Goal: Information Seeking & Learning: Find specific fact

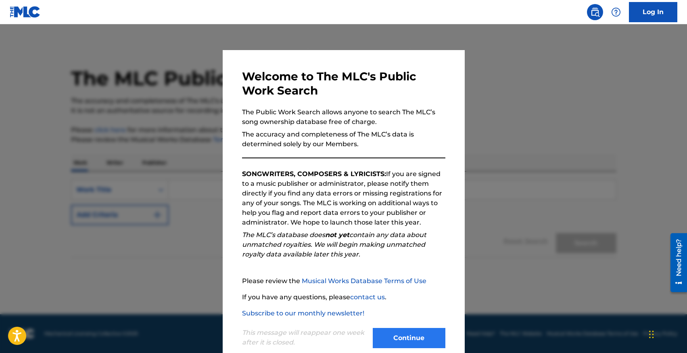
scroll to position [17, 0]
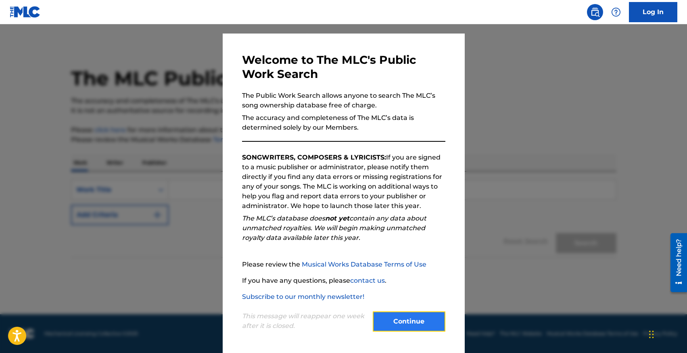
click at [430, 318] on button "Continue" at bounding box center [409, 321] width 73 height 20
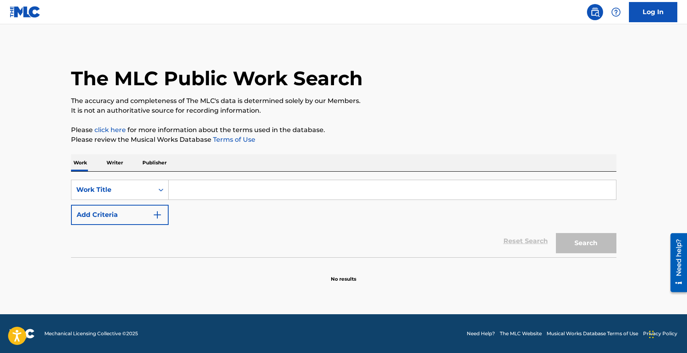
click at [236, 195] on input "Search Form" at bounding box center [393, 189] width 448 height 19
type input "IF U"
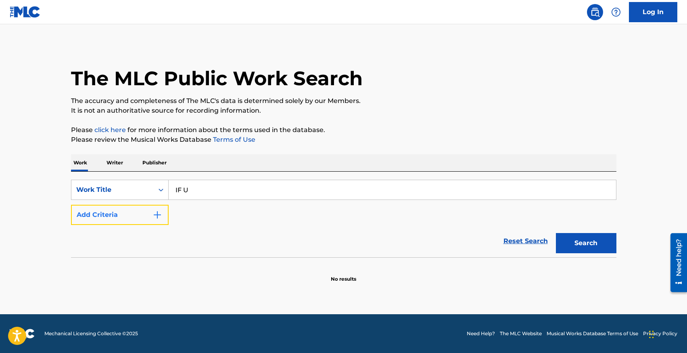
click at [140, 213] on button "Add Criteria" at bounding box center [120, 215] width 98 height 20
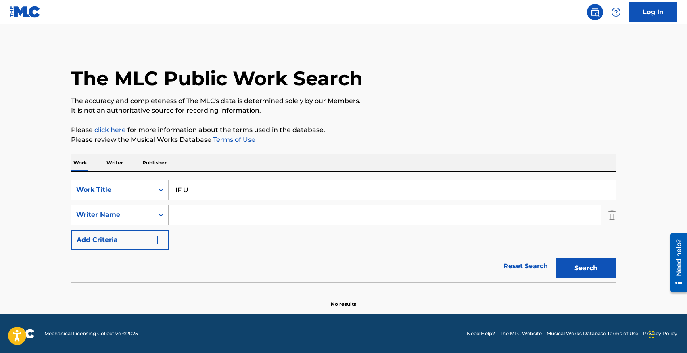
click at [136, 215] on div "Writer Name" at bounding box center [112, 215] width 73 height 10
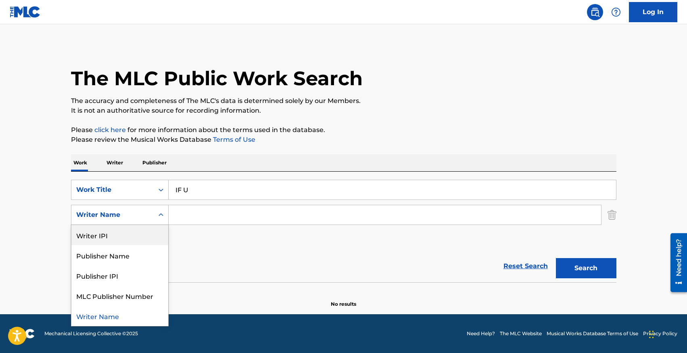
click at [188, 221] on input "Search Form" at bounding box center [385, 214] width 433 height 19
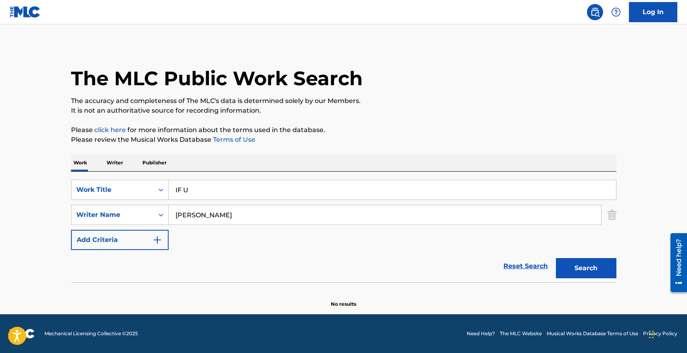
type input "[PERSON_NAME]"
click at [556, 258] on button "Search" at bounding box center [586, 268] width 61 height 20
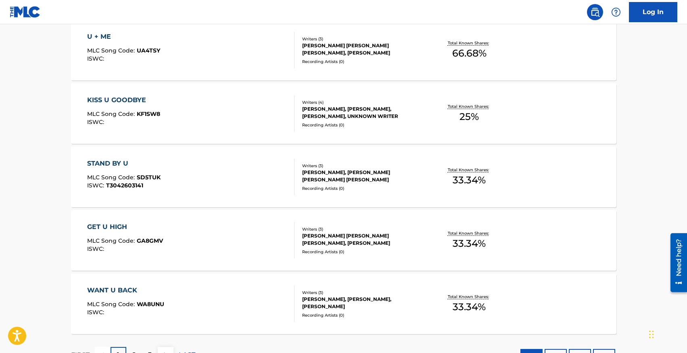
scroll to position [660, 0]
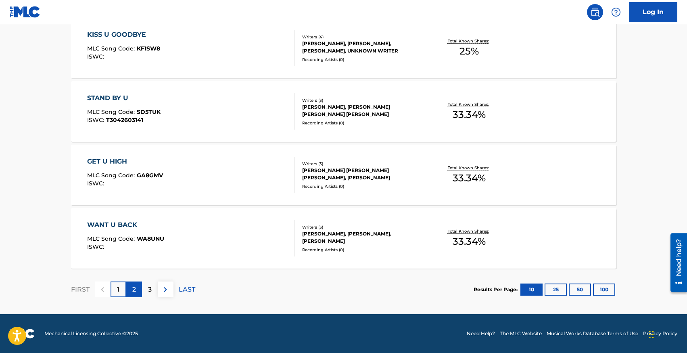
click at [135, 287] on p "2" at bounding box center [134, 290] width 4 height 10
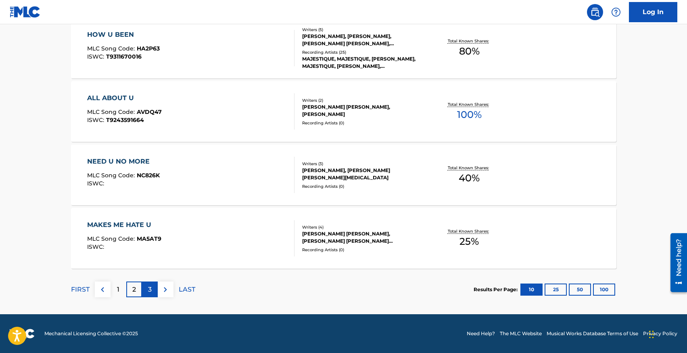
click at [150, 287] on p "3" at bounding box center [150, 290] width 4 height 10
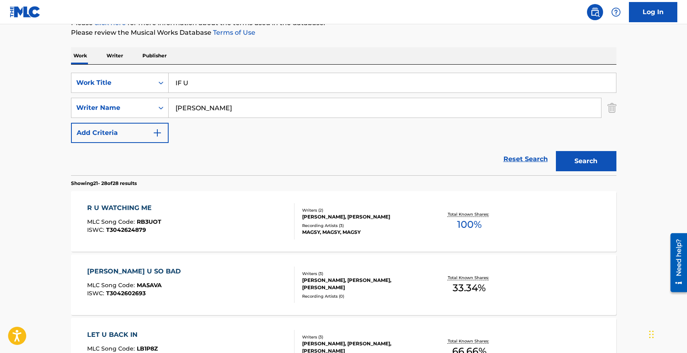
scroll to position [0, 0]
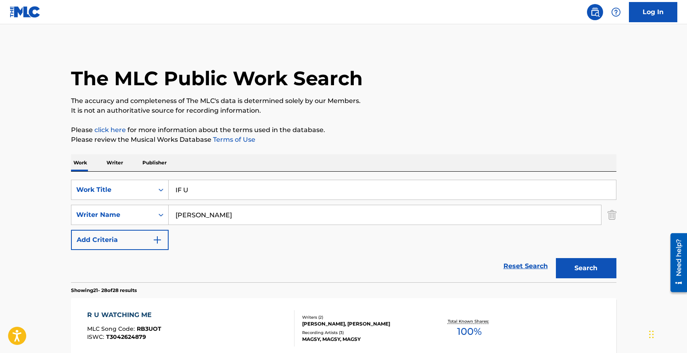
click at [256, 188] on input "IF U" at bounding box center [393, 189] width 448 height 19
click at [205, 194] on input "Search Form" at bounding box center [393, 189] width 448 height 19
type input "l"
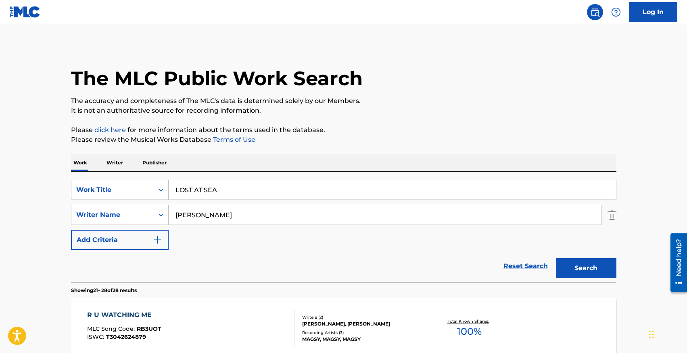
click at [556, 258] on button "Search" at bounding box center [586, 268] width 61 height 20
click at [194, 186] on input "LOST AT SEA" at bounding box center [393, 189] width 448 height 19
paste input "WITHDRAWAL"
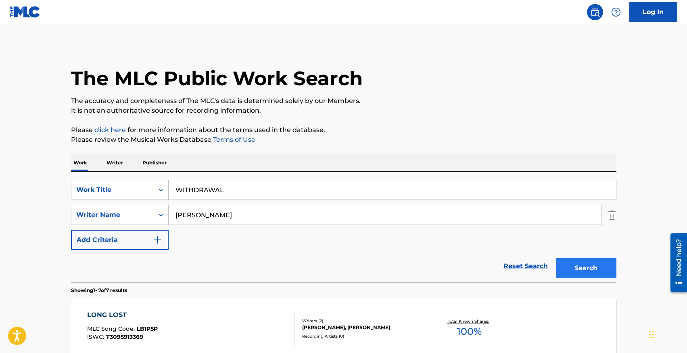
type input "WITHDRAWAL"
click at [588, 272] on button "Search" at bounding box center [586, 268] width 61 height 20
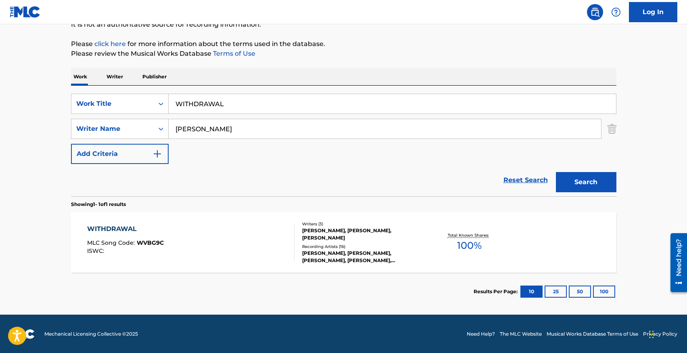
scroll to position [86, 0]
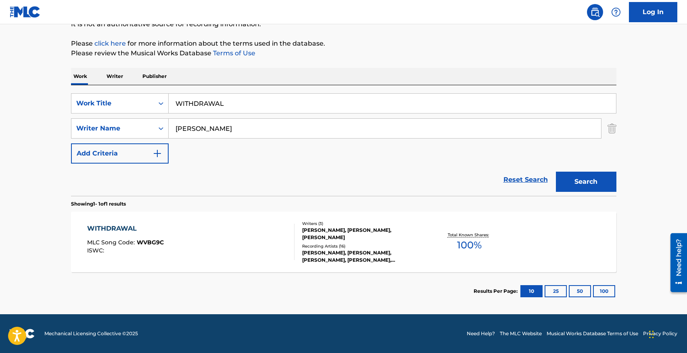
click at [251, 234] on div "WITHDRAWAL MLC Song Code : WVBG9C ISWC :" at bounding box center [190, 242] width 207 height 36
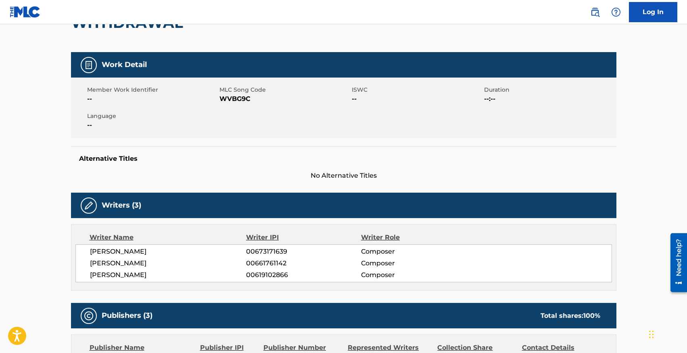
scroll to position [93, 0]
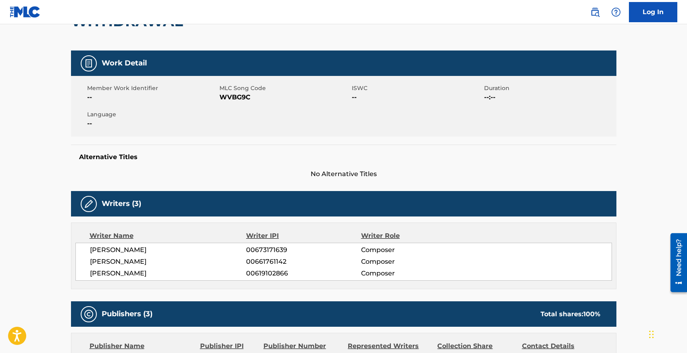
click at [125, 262] on span "[PERSON_NAME]" at bounding box center [168, 262] width 157 height 10
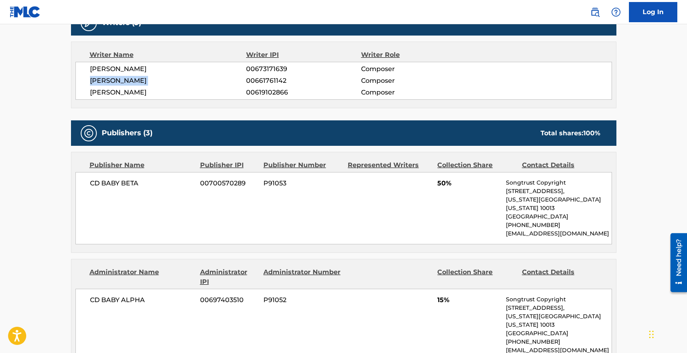
scroll to position [278, 0]
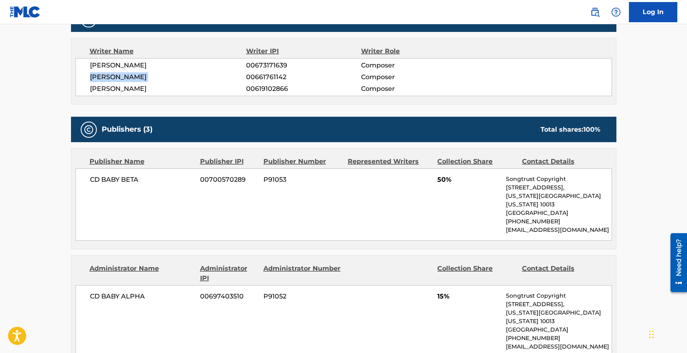
copy div "[PERSON_NAME]"
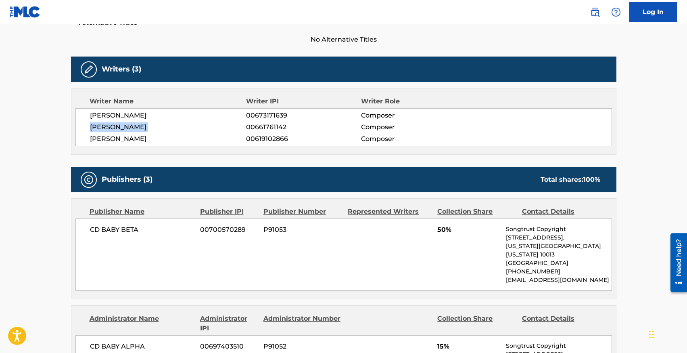
scroll to position [0, 0]
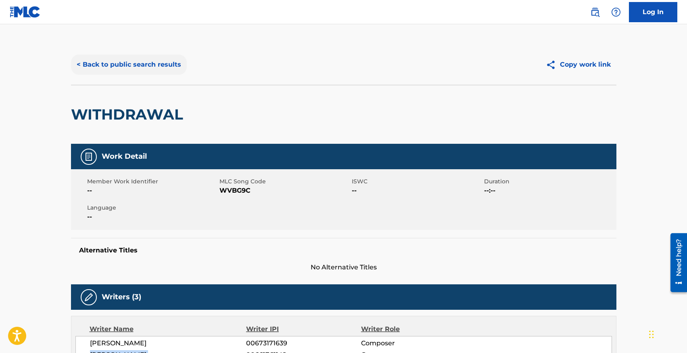
click at [109, 62] on button "< Back to public search results" at bounding box center [129, 64] width 116 height 20
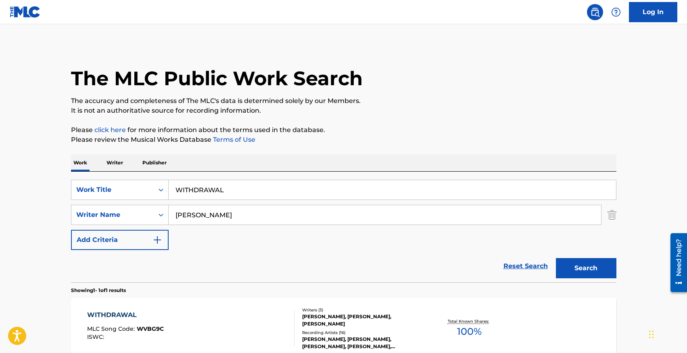
scroll to position [40, 0]
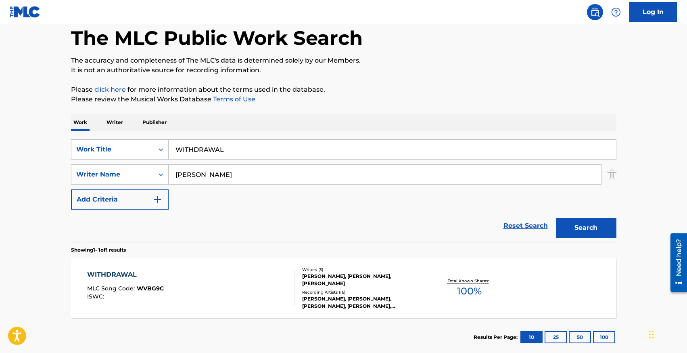
click at [238, 149] on input "WITHDRAWAL" at bounding box center [393, 149] width 448 height 19
paste input "DIME"
click at [592, 233] on button "Search" at bounding box center [586, 228] width 61 height 20
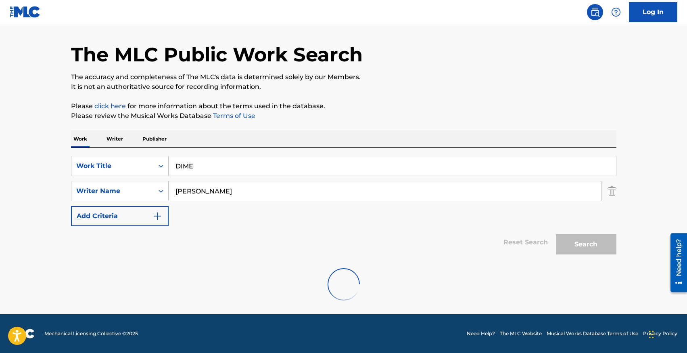
scroll to position [0, 0]
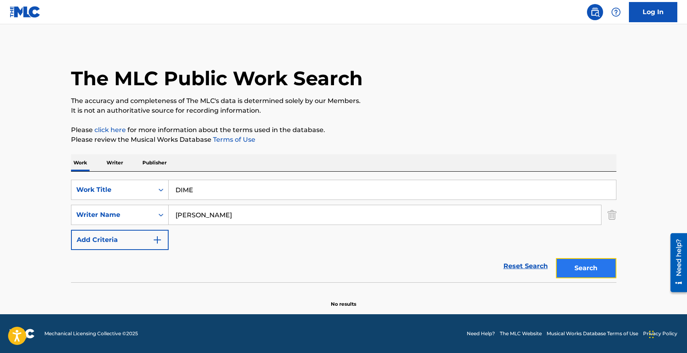
click at [581, 261] on button "Search" at bounding box center [586, 268] width 61 height 20
click at [398, 197] on input "DIME" at bounding box center [393, 189] width 448 height 19
type input "WITHDRAWAL"
click at [556, 258] on button "Search" at bounding box center [586, 268] width 61 height 20
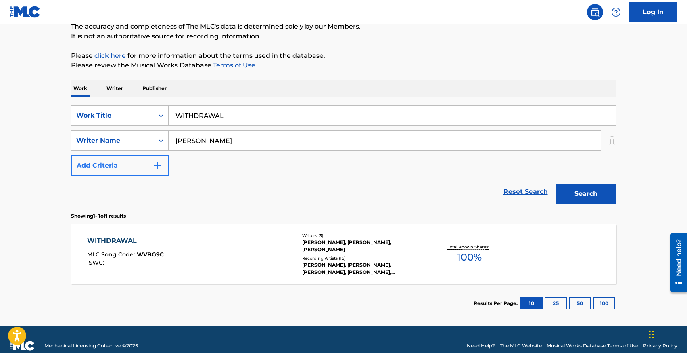
scroll to position [83, 0]
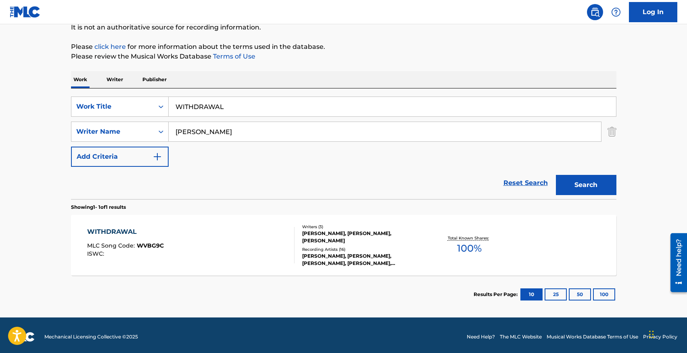
click at [128, 235] on div "WITHDRAWAL" at bounding box center [125, 232] width 77 height 10
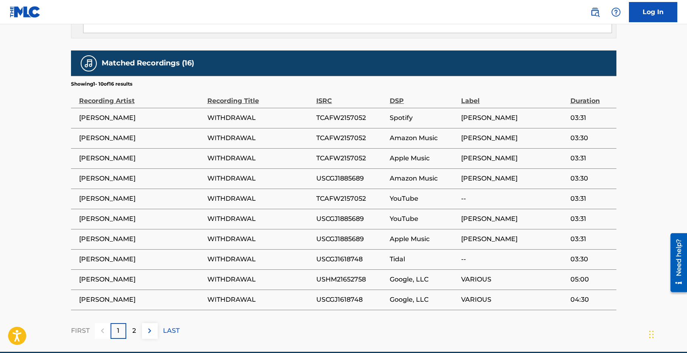
scroll to position [779, 0]
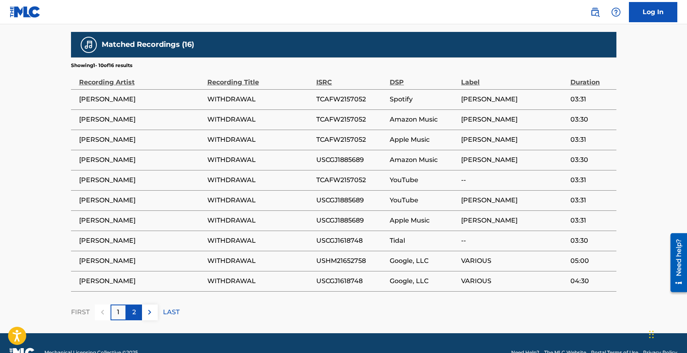
click at [135, 307] on p "2" at bounding box center [134, 312] width 4 height 10
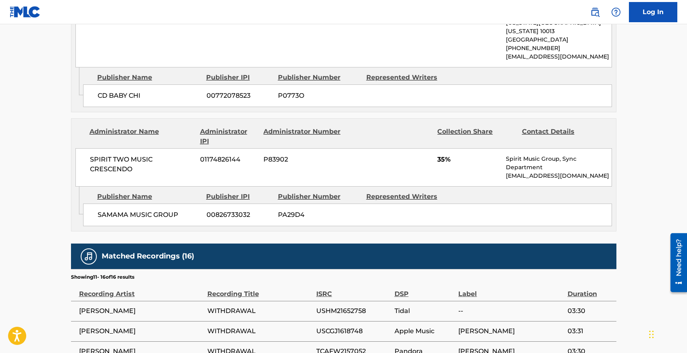
scroll to position [698, 0]
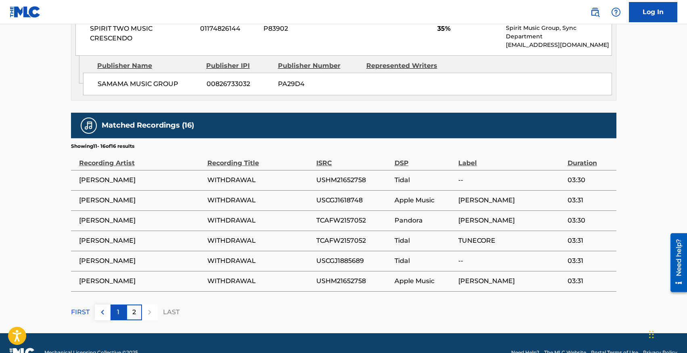
click at [119, 304] on div "1" at bounding box center [119, 312] width 16 height 16
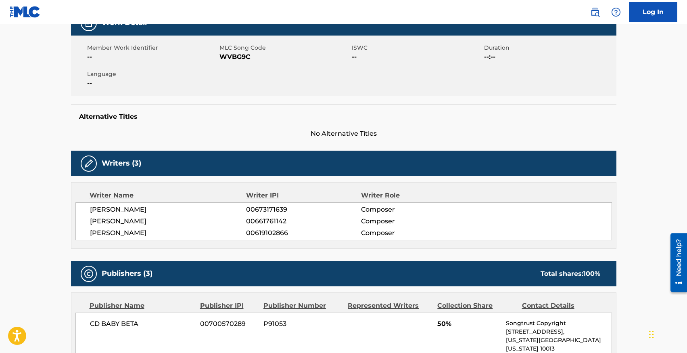
scroll to position [0, 0]
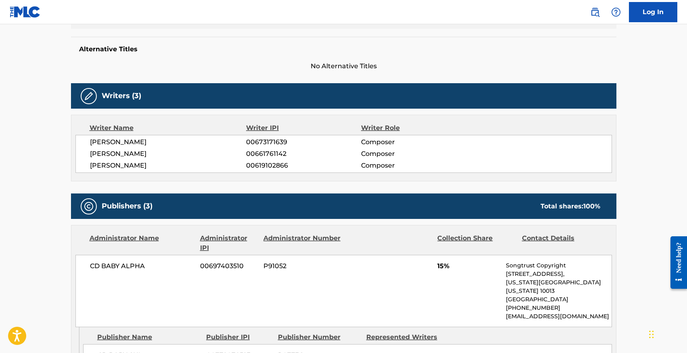
scroll to position [272, 0]
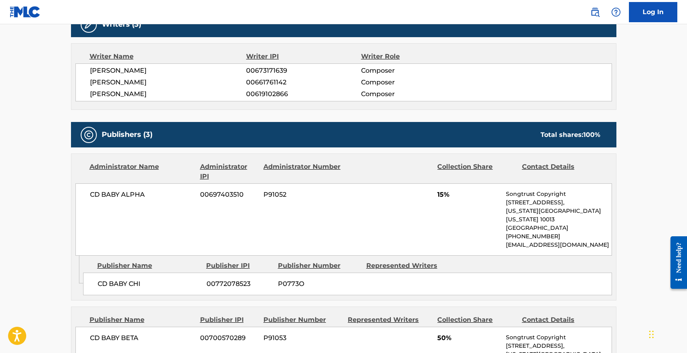
click at [135, 195] on span "CD BABY ALPHA" at bounding box center [142, 195] width 105 height 10
click at [154, 93] on span "[PERSON_NAME]" at bounding box center [168, 94] width 157 height 10
click at [146, 94] on span "[PERSON_NAME]" at bounding box center [168, 94] width 157 height 10
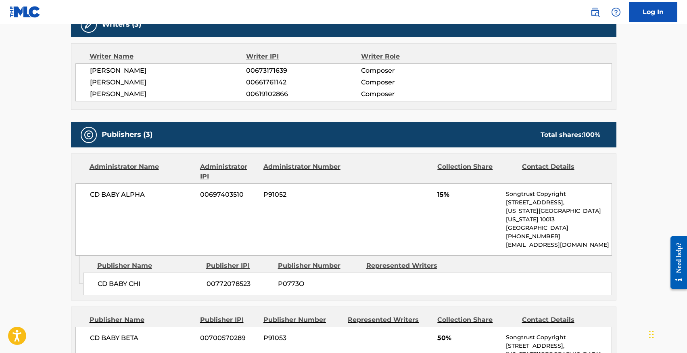
click at [146, 94] on span "[PERSON_NAME]" at bounding box center [168, 94] width 157 height 10
copy div "[PERSON_NAME]"
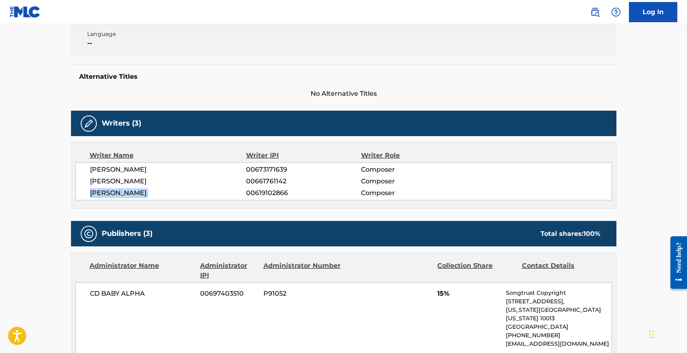
scroll to position [186, 0]
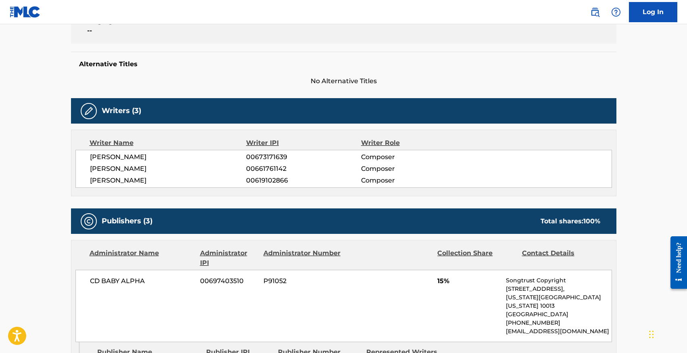
click at [119, 161] on span "[PERSON_NAME]" at bounding box center [168, 157] width 157 height 10
click at [118, 167] on span "[PERSON_NAME]" at bounding box center [168, 169] width 157 height 10
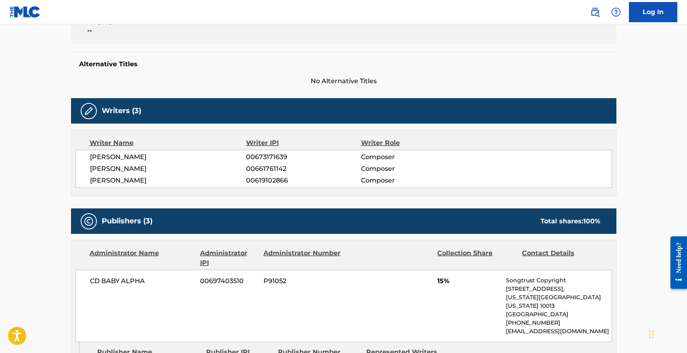
click at [274, 170] on span "00661761142" at bounding box center [303, 169] width 115 height 10
copy span "00661761142"
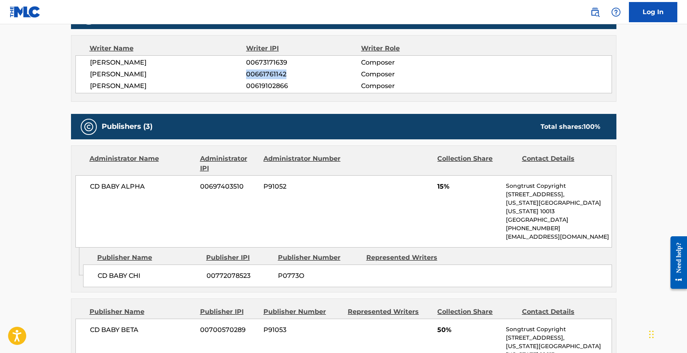
scroll to position [268, 0]
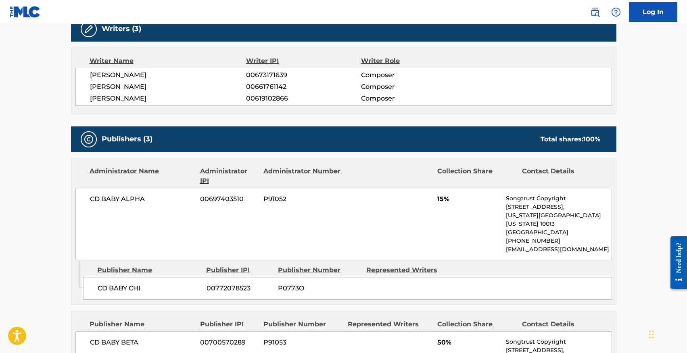
click at [146, 98] on span "[PERSON_NAME]" at bounding box center [168, 99] width 157 height 10
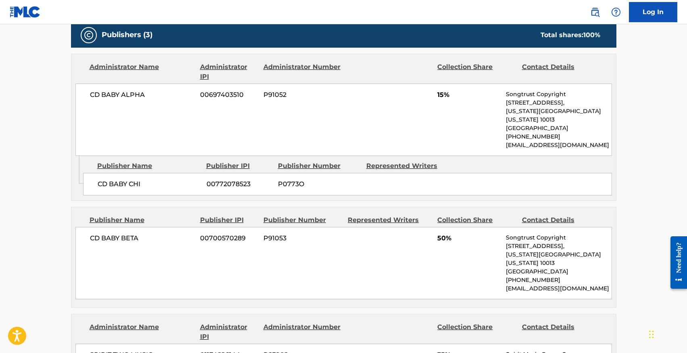
scroll to position [382, 0]
